Goal: Task Accomplishment & Management: Manage account settings

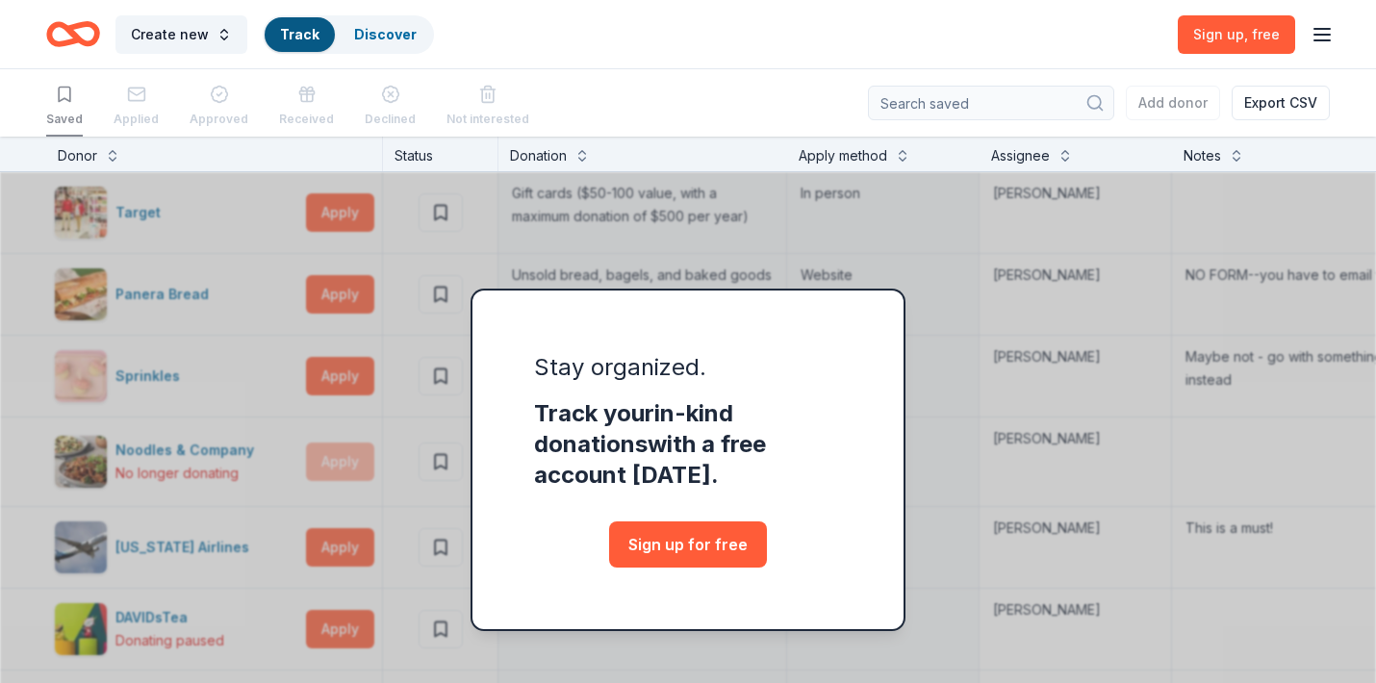
click at [856, 211] on div "Stay organized. Track your in-kind donations with a free account today. Sign up…" at bounding box center [688, 498] width 1376 height 722
click at [976, 267] on div "Stay organized. Track your in-kind donations with a free account today. Sign up…" at bounding box center [688, 498] width 1376 height 722
click at [1323, 35] on line "button" at bounding box center [1322, 35] width 15 height 0
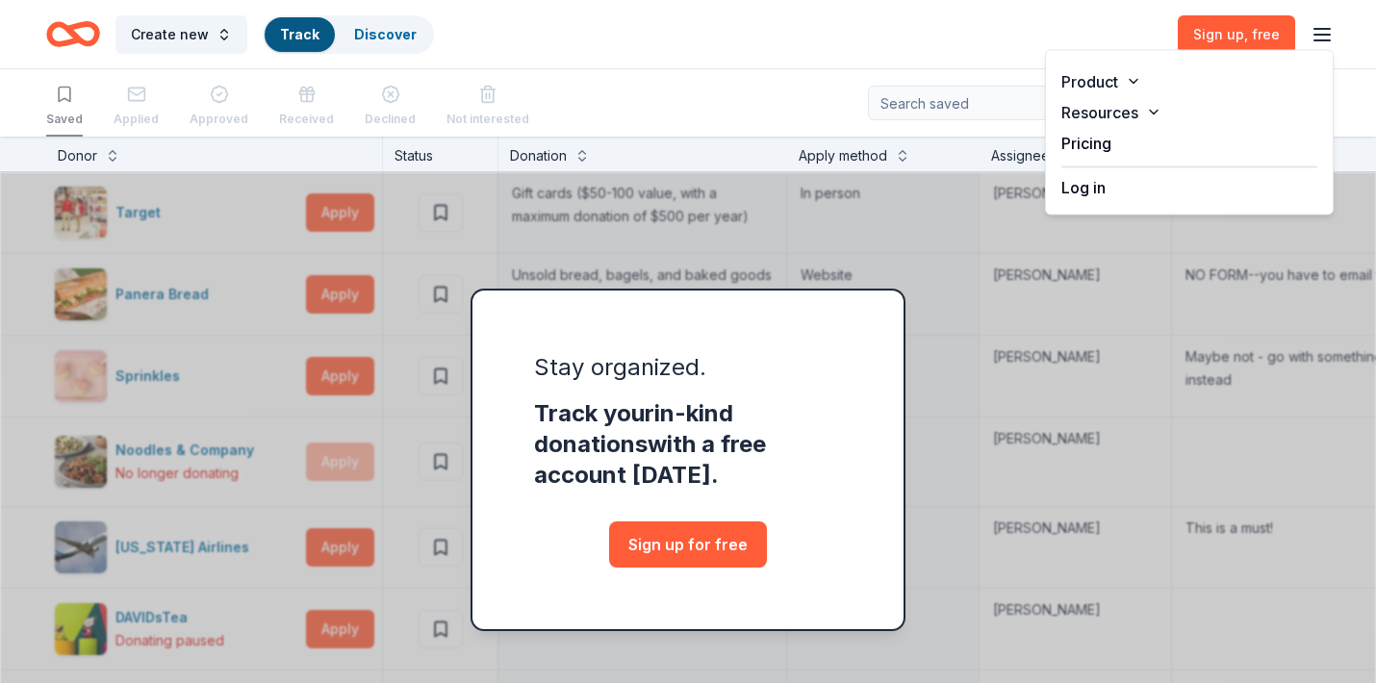
click at [1090, 195] on button "Log in" at bounding box center [1083, 187] width 44 height 23
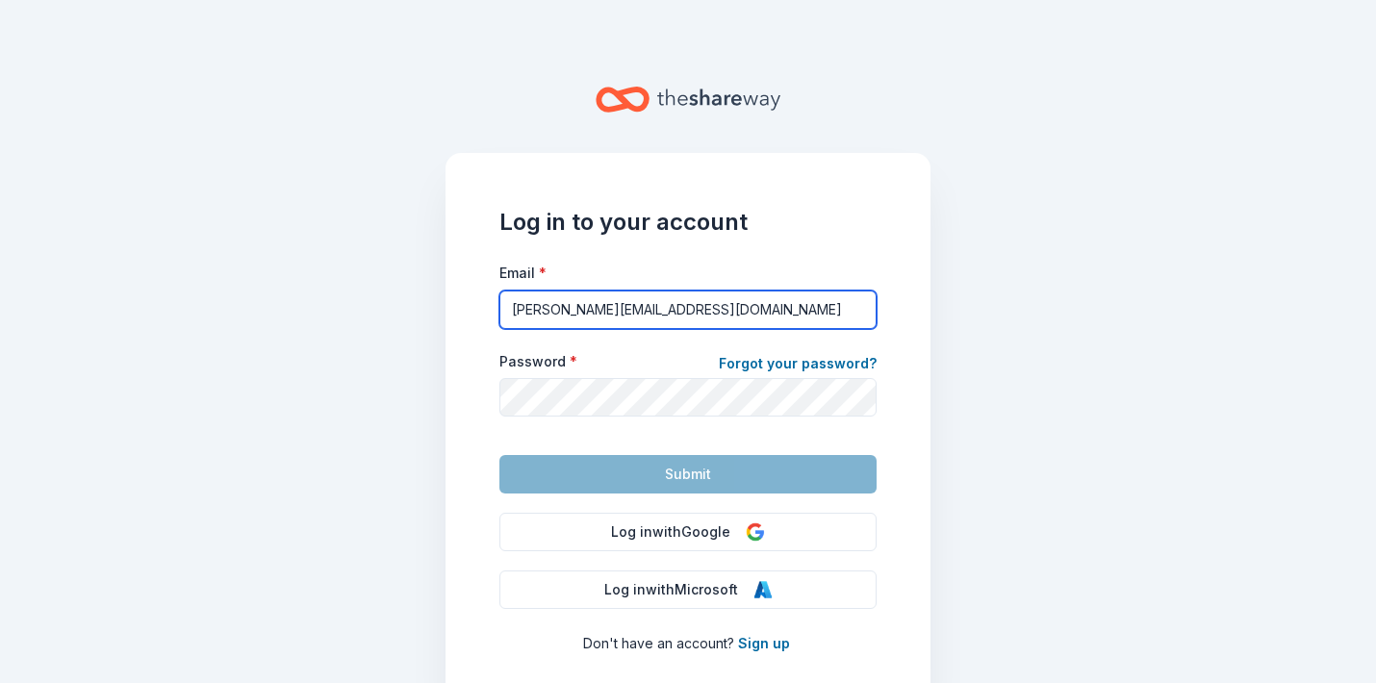
type input "cindy.jpasponsorships@gmail.com"
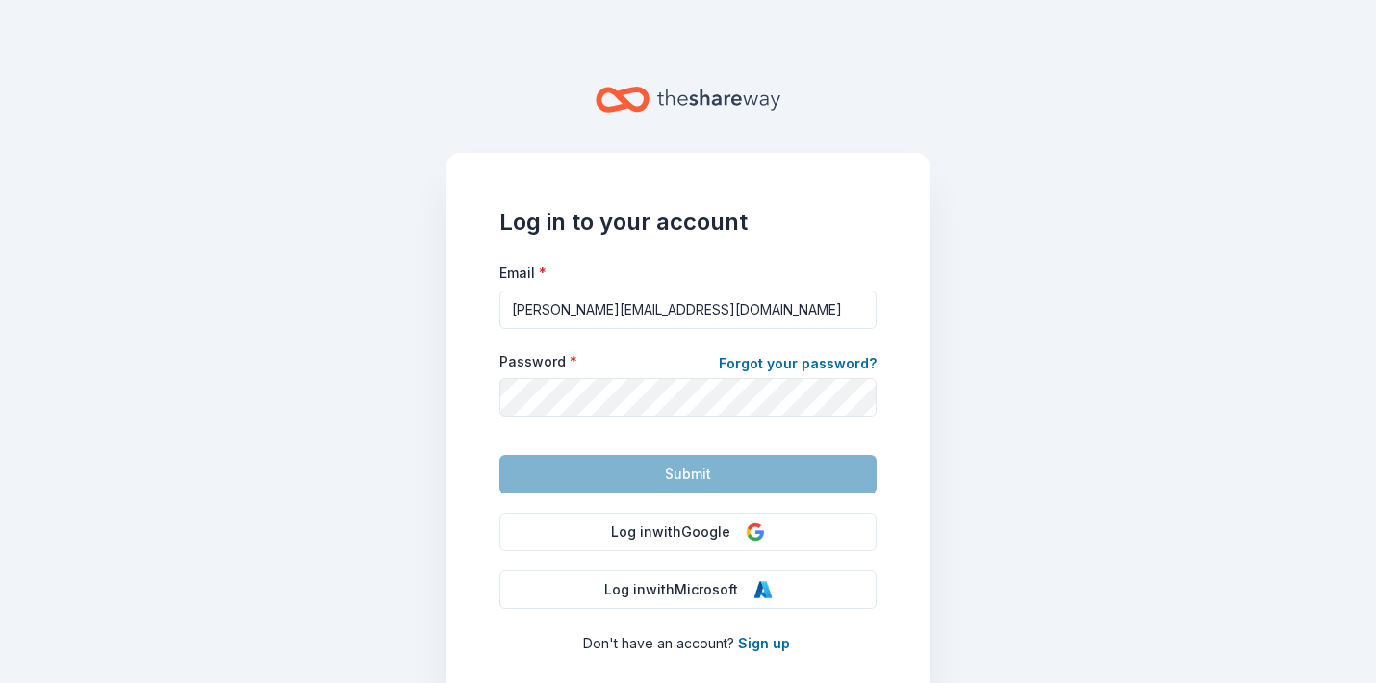
click at [896, 347] on div "Log in to your account Email * cindy.jpasponsorships@gmail.com Password * Forgo…" at bounding box center [688, 431] width 485 height 556
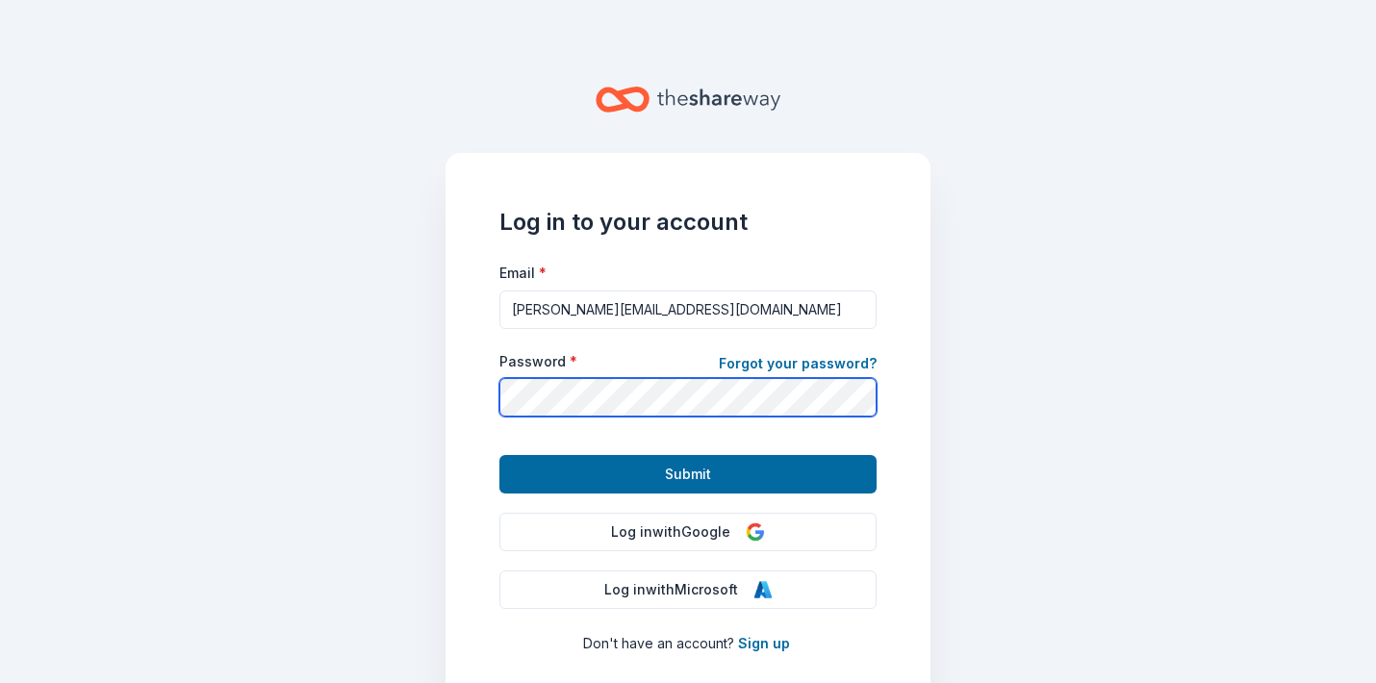
click at [688, 473] on button "Submit" at bounding box center [687, 474] width 377 height 38
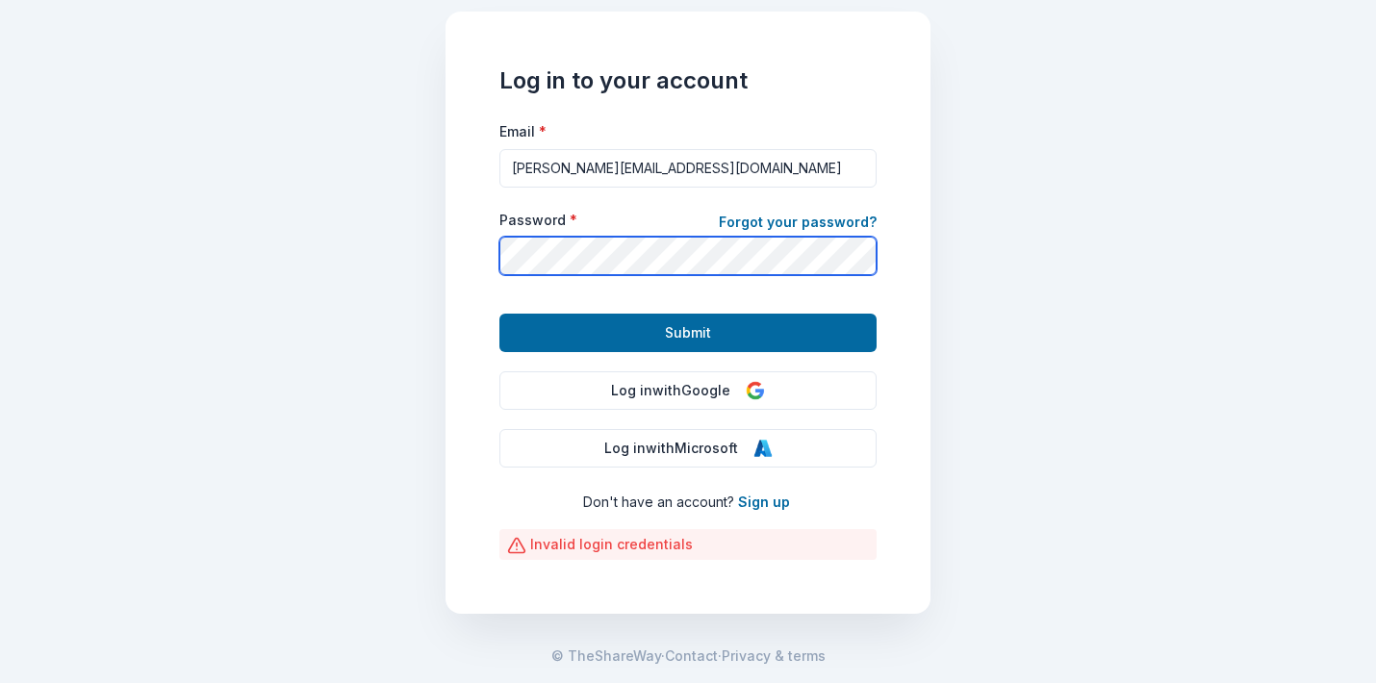
scroll to position [141, 0]
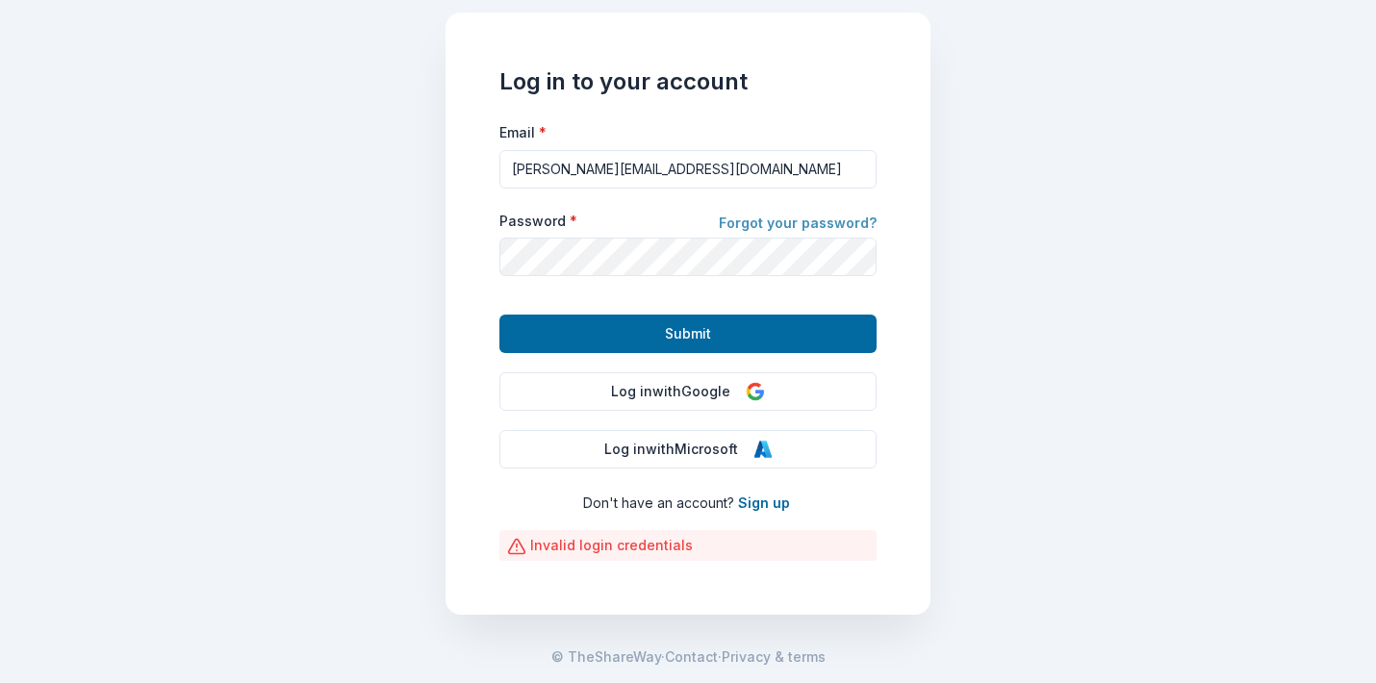
click at [772, 215] on link "Forgot your password?" at bounding box center [798, 225] width 158 height 27
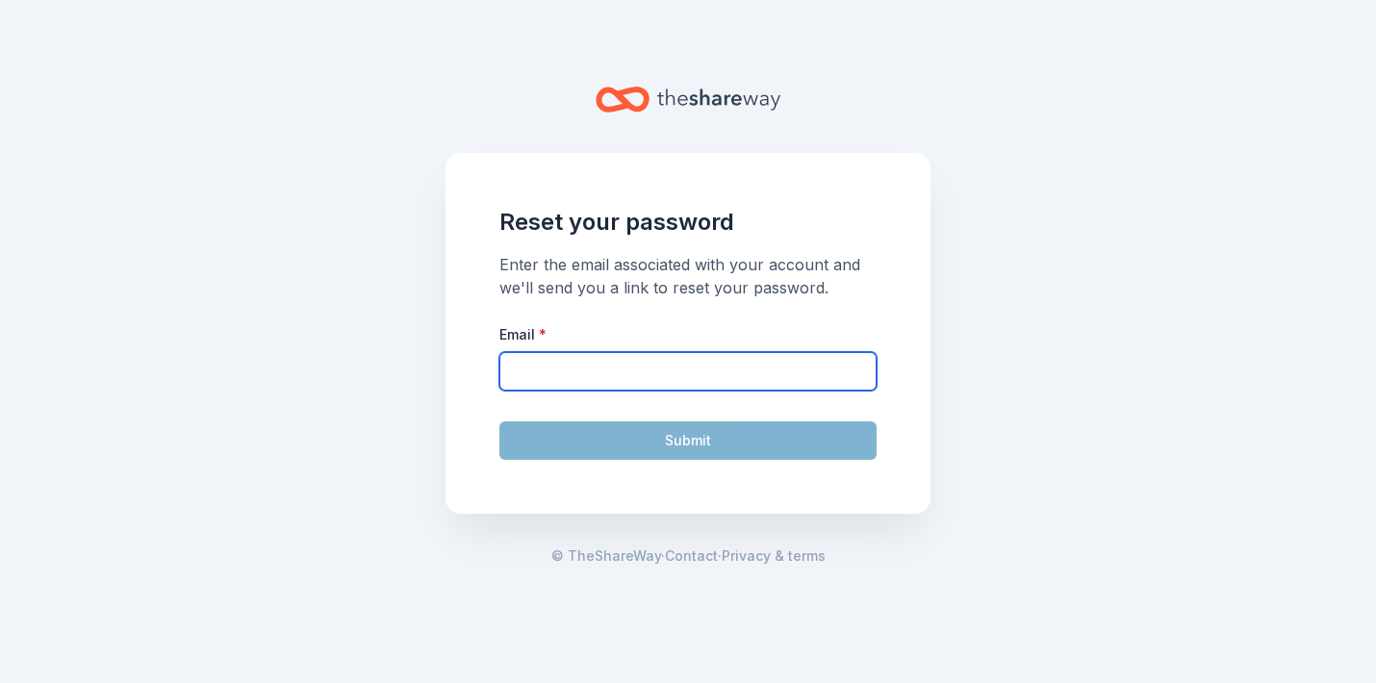
click at [628, 387] on input "Email *" at bounding box center [687, 371] width 377 height 38
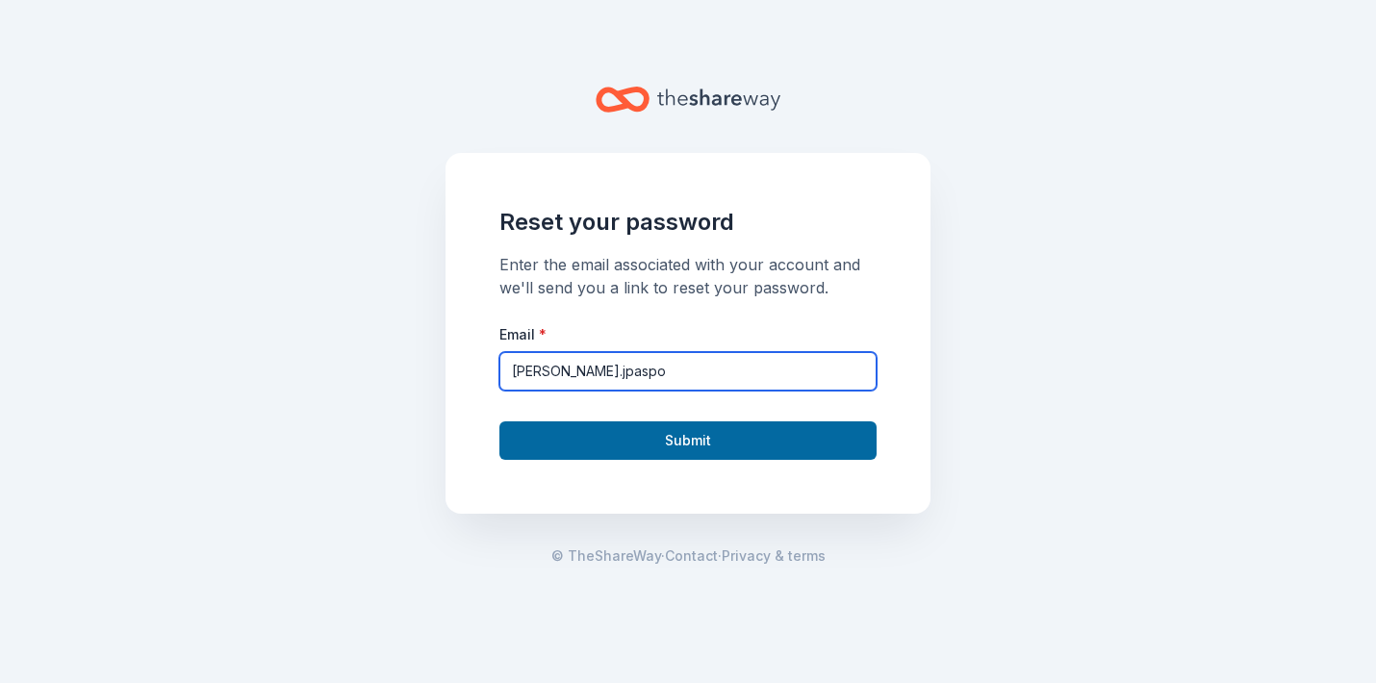
click at [705, 378] on input "cindy.jpaspo" at bounding box center [687, 371] width 377 height 38
type input "cindy.jpaspon"
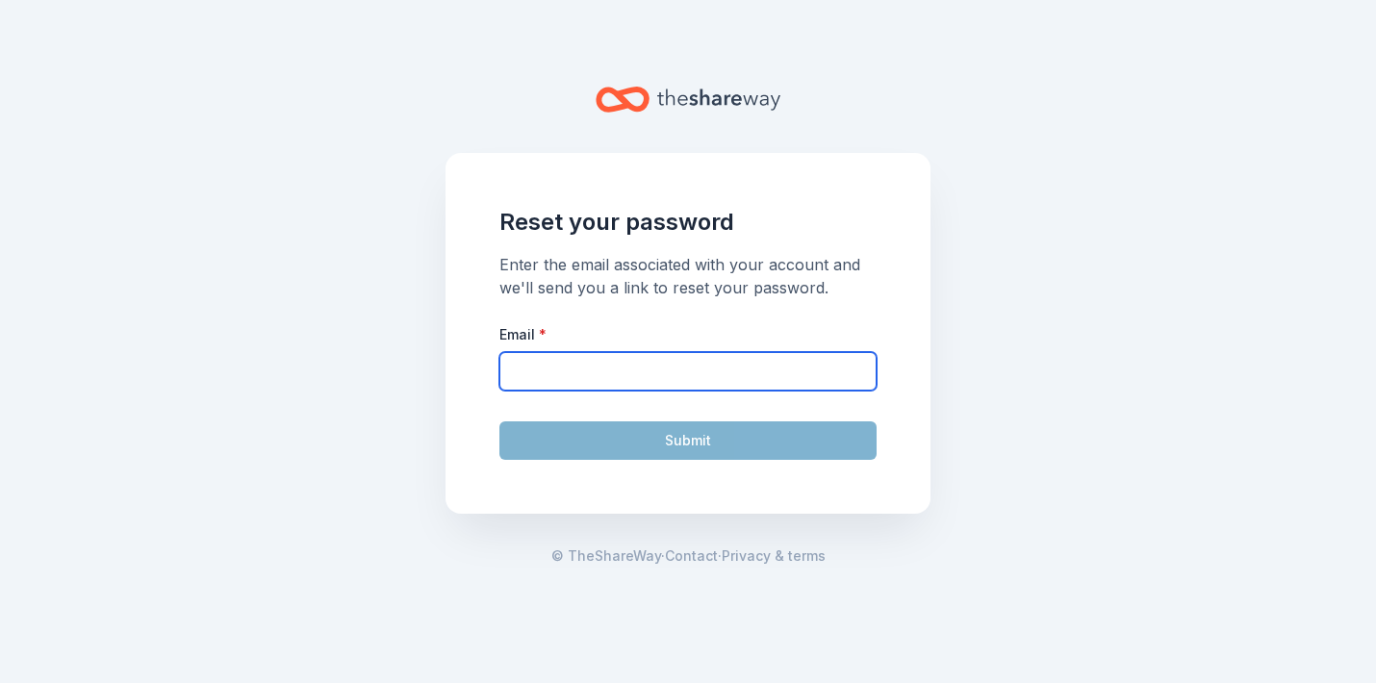
type input "cindy.jpasponsorships@gmail.com"
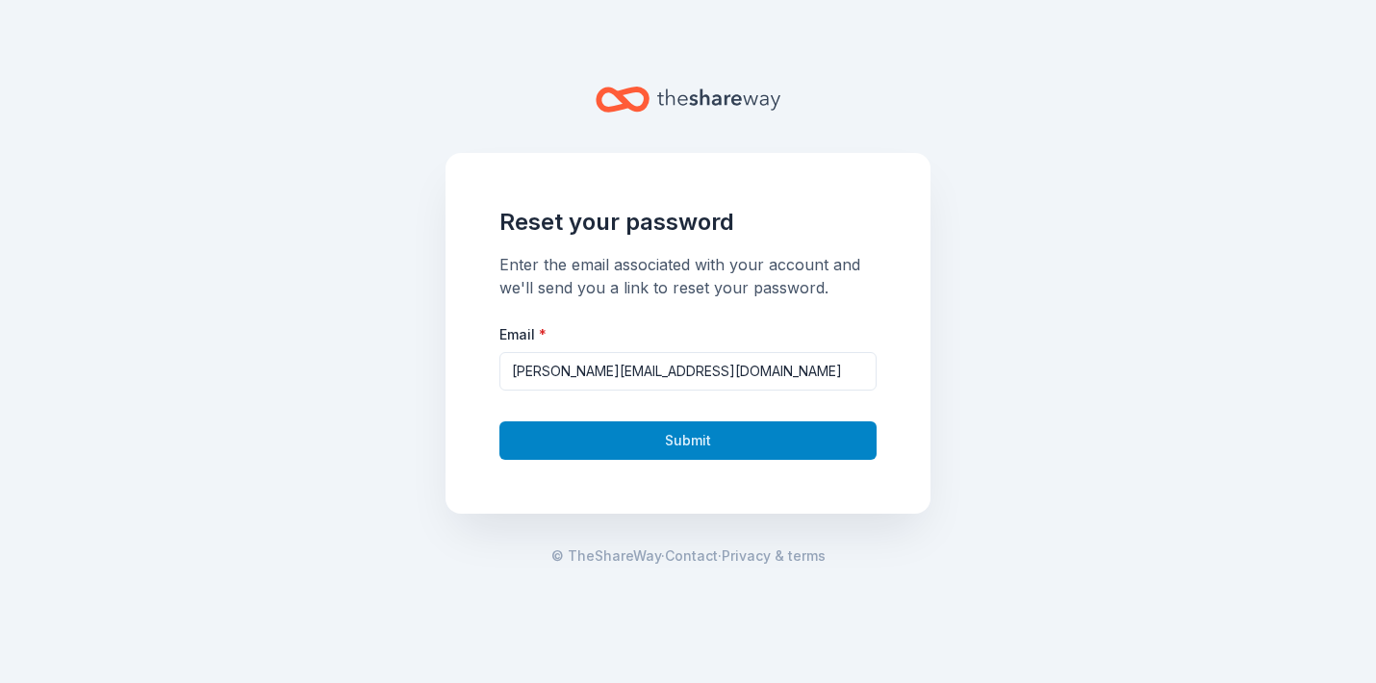
click at [699, 440] on button "Submit" at bounding box center [687, 441] width 377 height 38
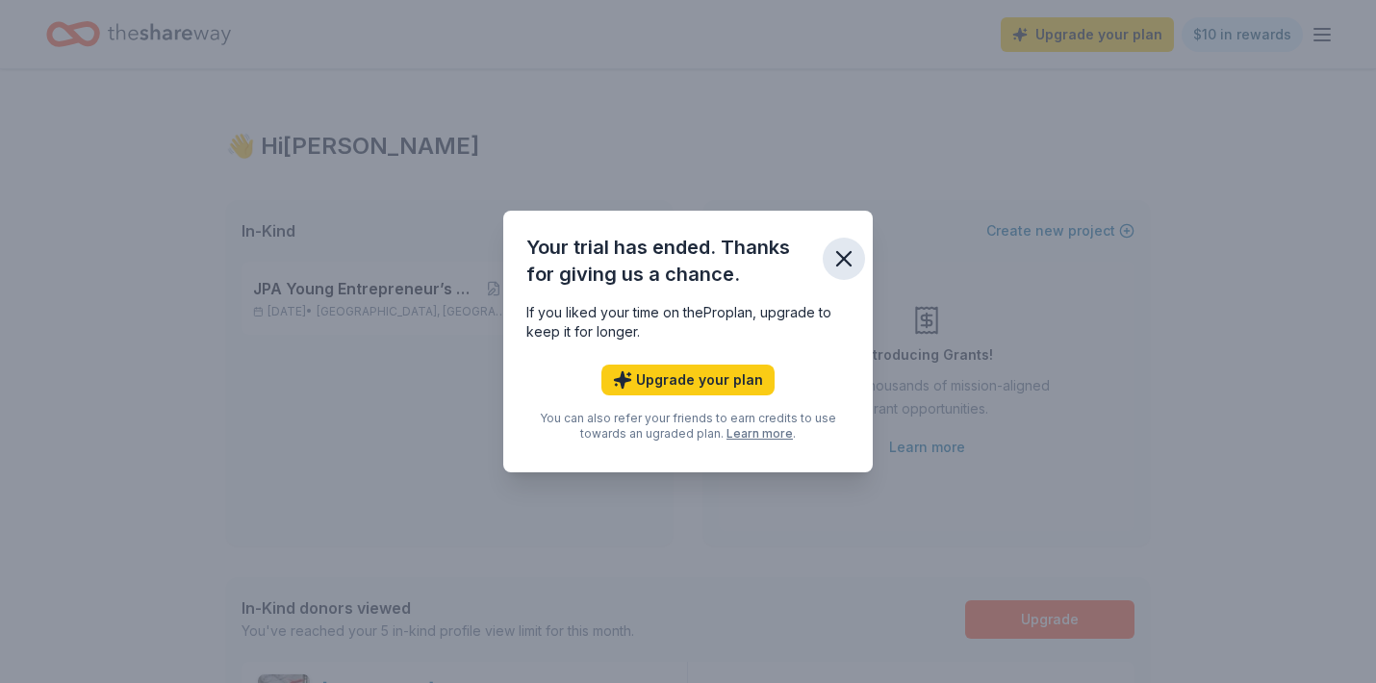
click at [851, 247] on icon "button" at bounding box center [844, 258] width 27 height 27
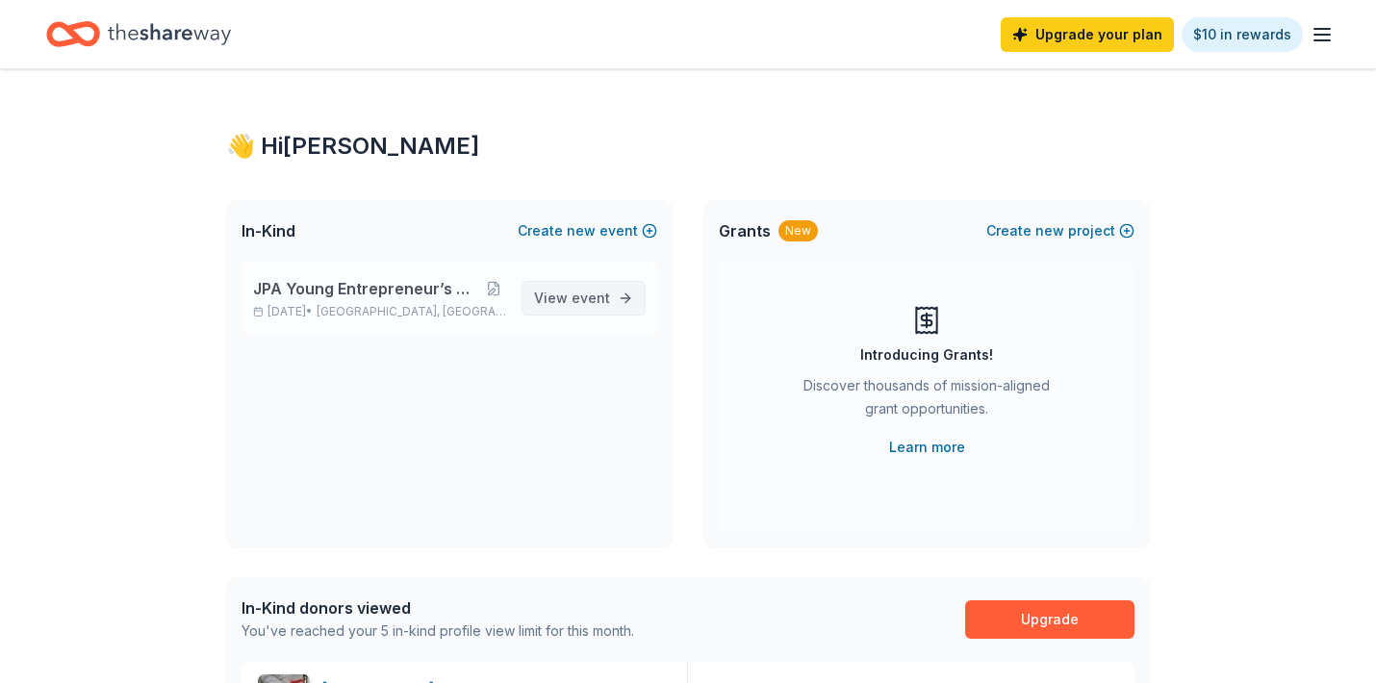
click at [602, 296] on span "event" at bounding box center [591, 298] width 38 height 16
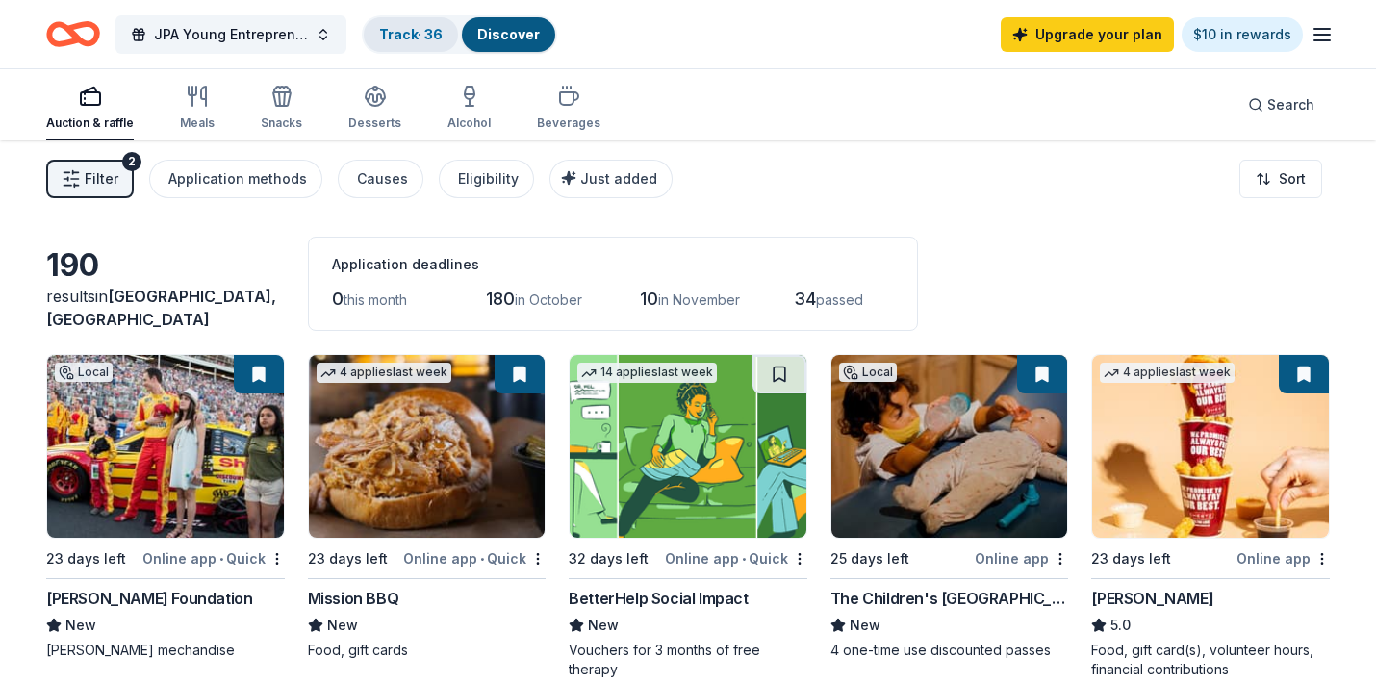
click at [422, 35] on link "Track · 36" at bounding box center [411, 34] width 64 height 16
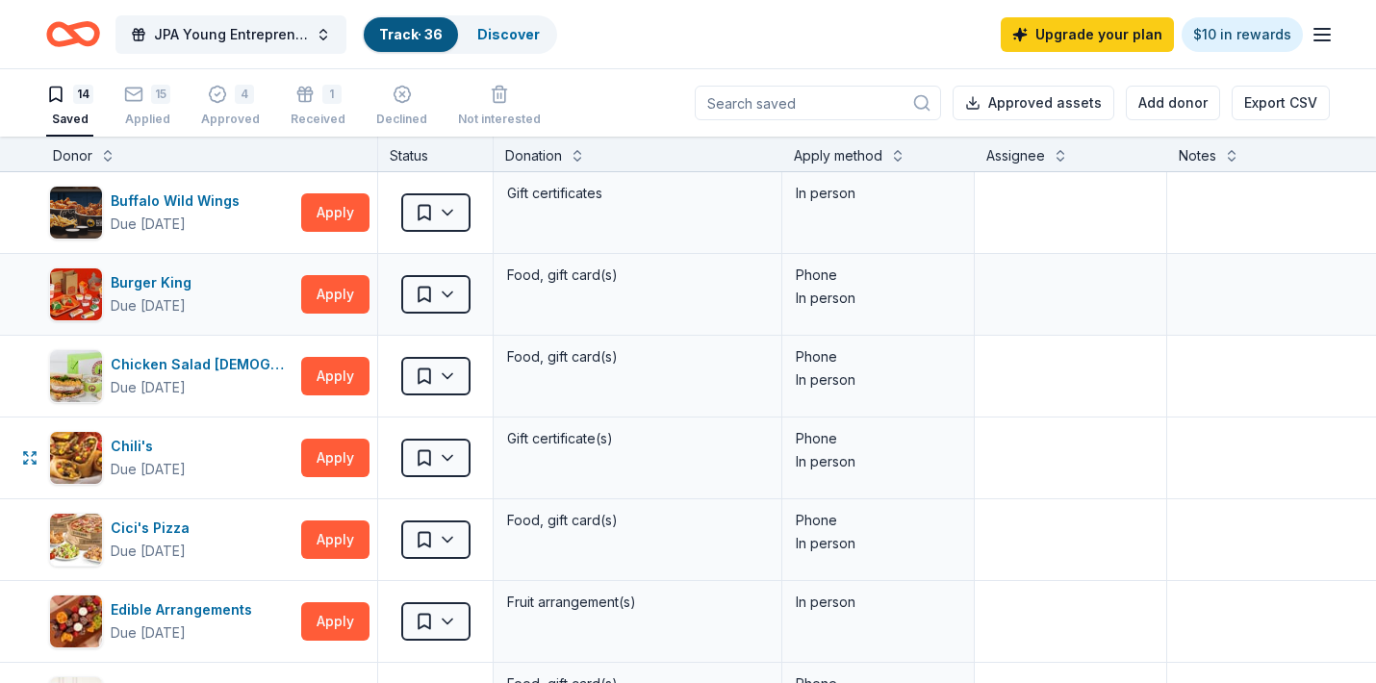
scroll to position [0, 5]
click at [133, 106] on div "15 Applied" at bounding box center [147, 106] width 46 height 42
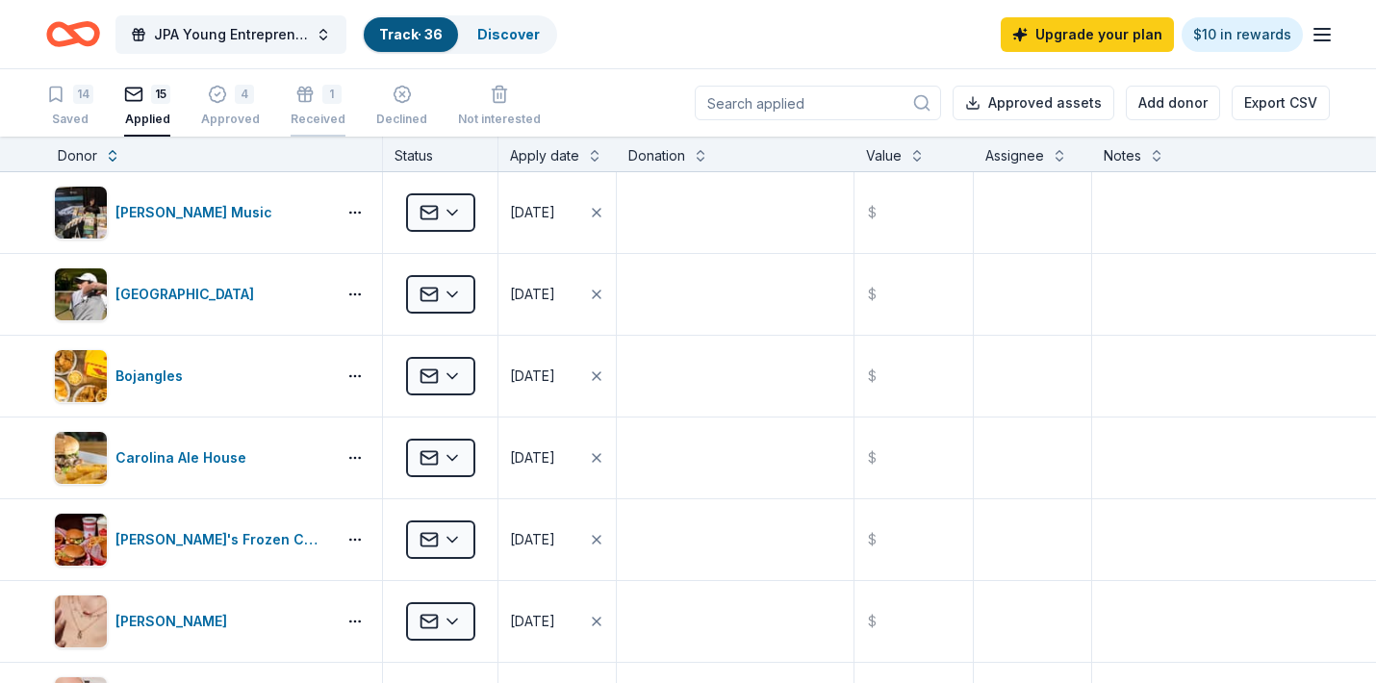
click at [307, 104] on div "1 Received" at bounding box center [318, 106] width 55 height 42
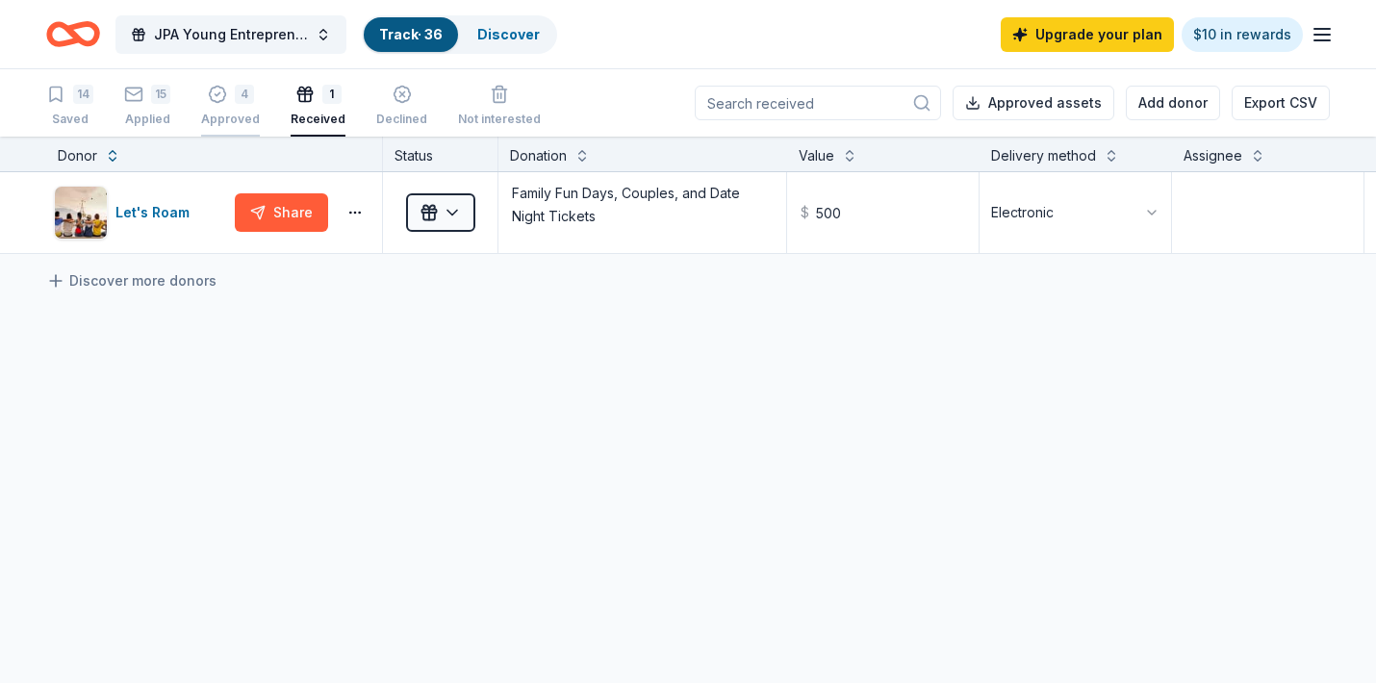
click at [225, 97] on div "4" at bounding box center [230, 94] width 59 height 19
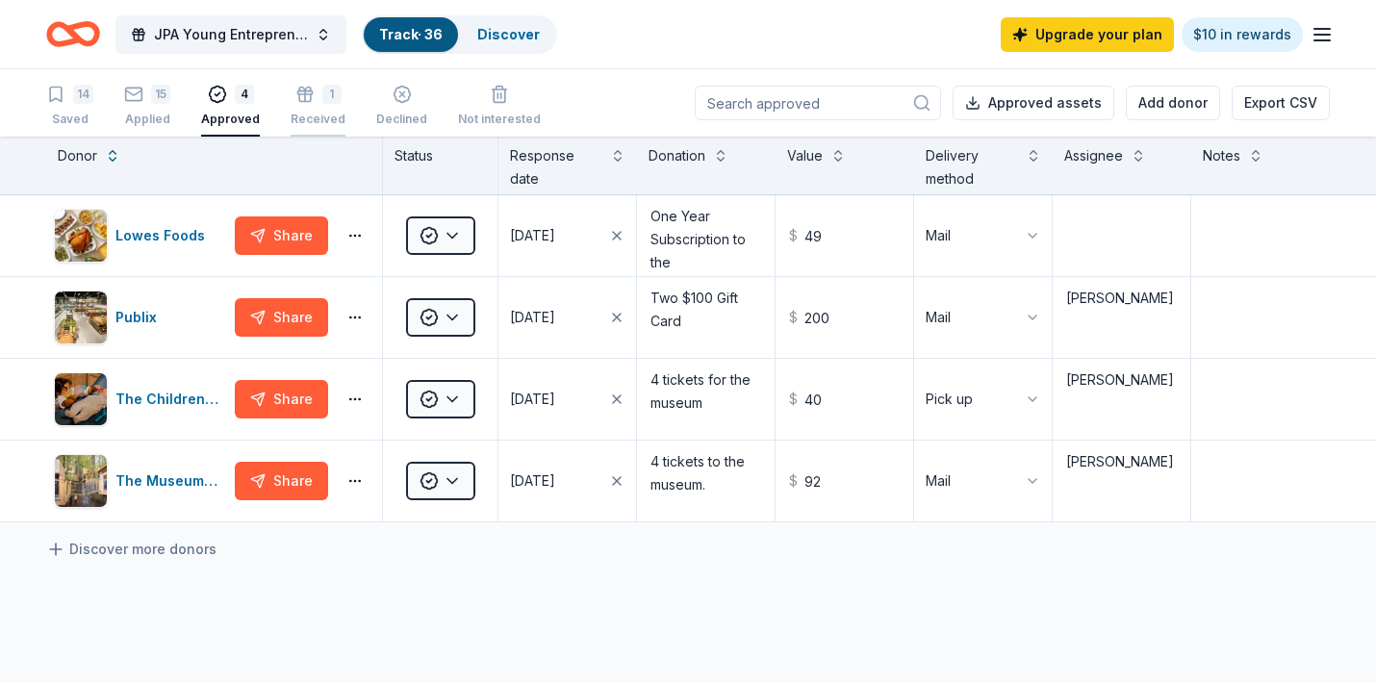
click at [330, 85] on div "1" at bounding box center [331, 94] width 19 height 19
